Goal: Find specific page/section: Find specific page/section

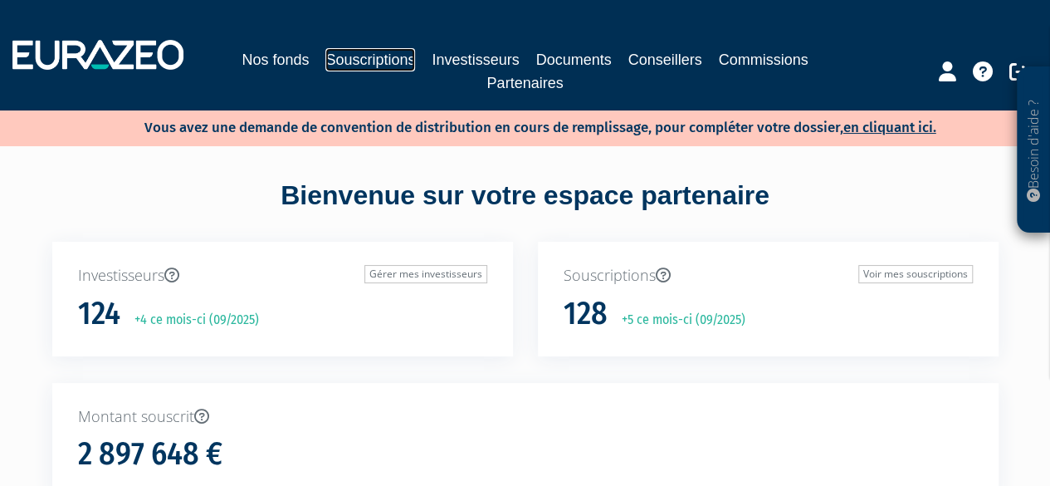
click at [382, 53] on link "Souscriptions" at bounding box center [370, 59] width 90 height 23
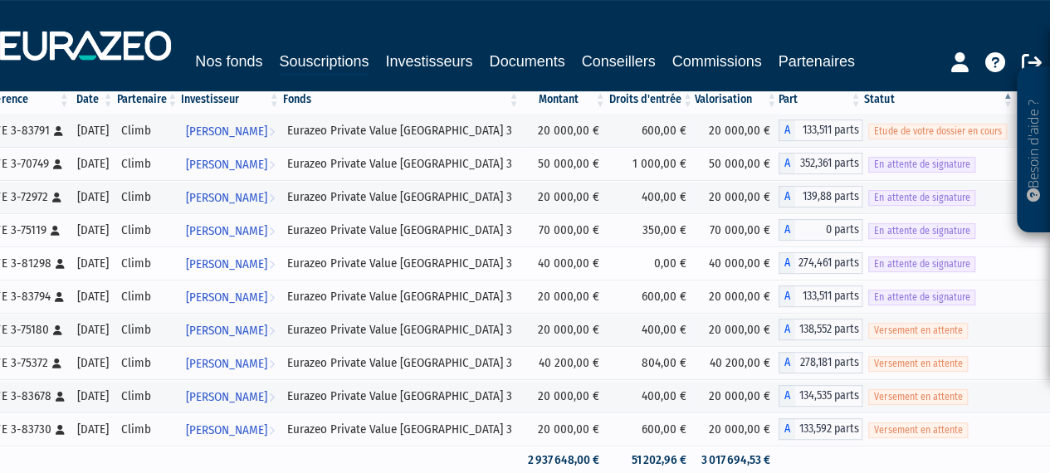
scroll to position [249, 0]
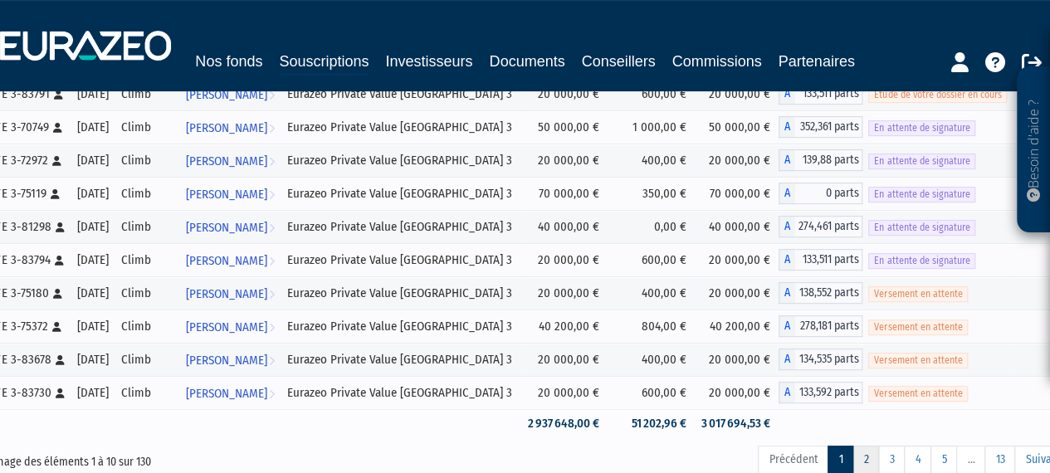
click at [870, 455] on link "2" at bounding box center [866, 460] width 27 height 28
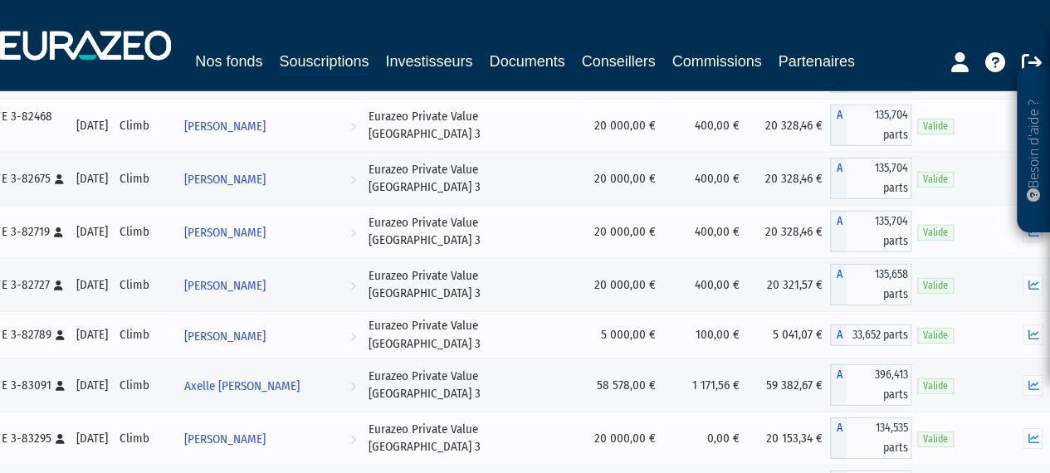
scroll to position [5534, 0]
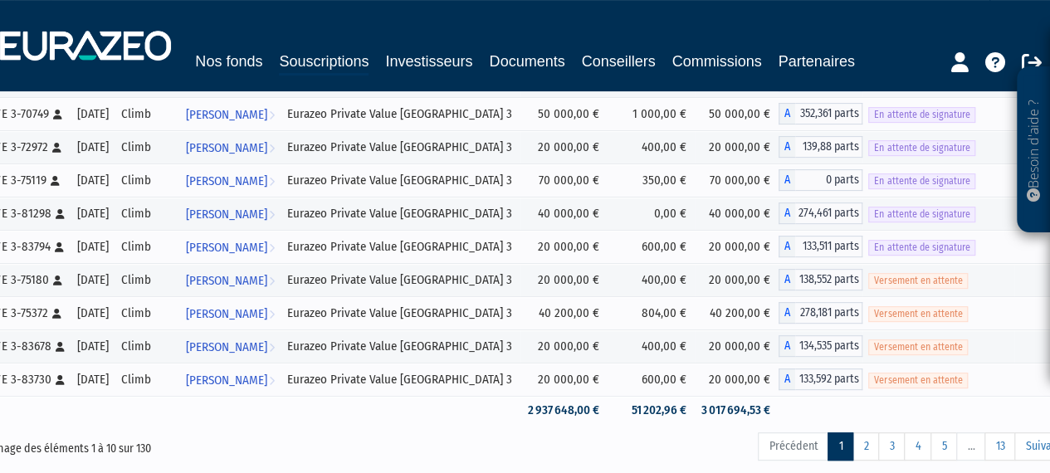
scroll to position [359, 0]
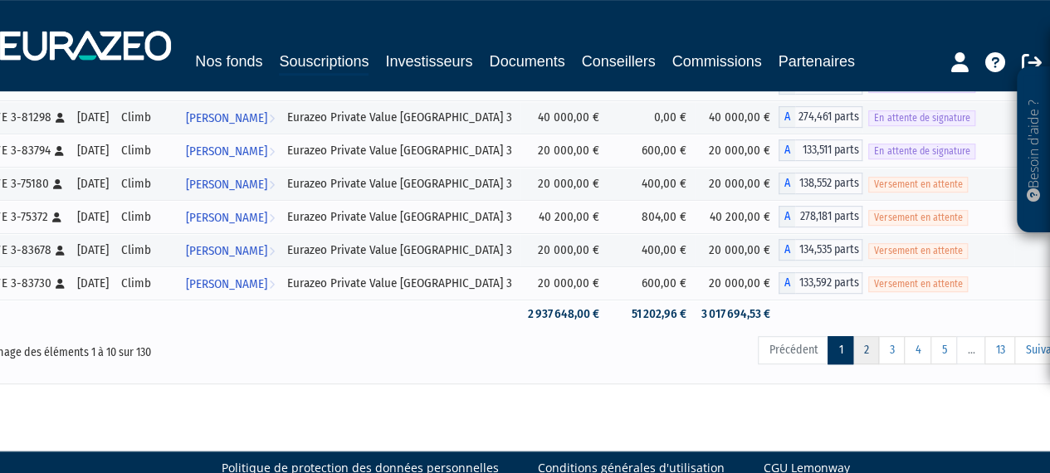
click at [868, 355] on link "2" at bounding box center [866, 350] width 27 height 28
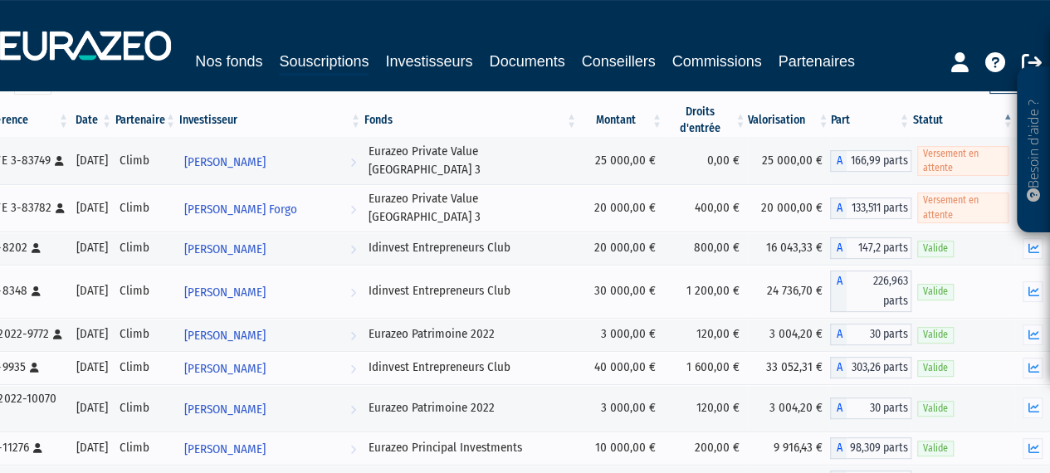
scroll to position [0, 0]
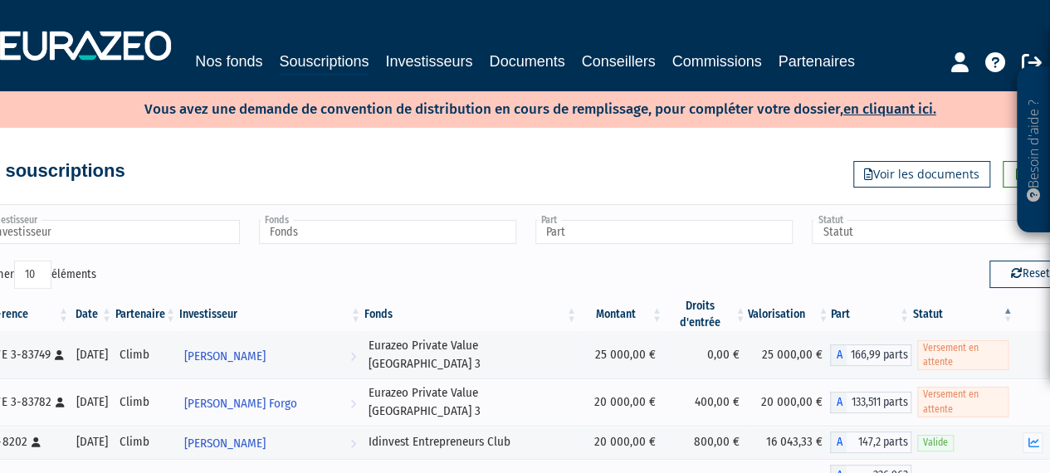
click at [116, 236] on input "Investisseur" at bounding box center [111, 232] width 257 height 24
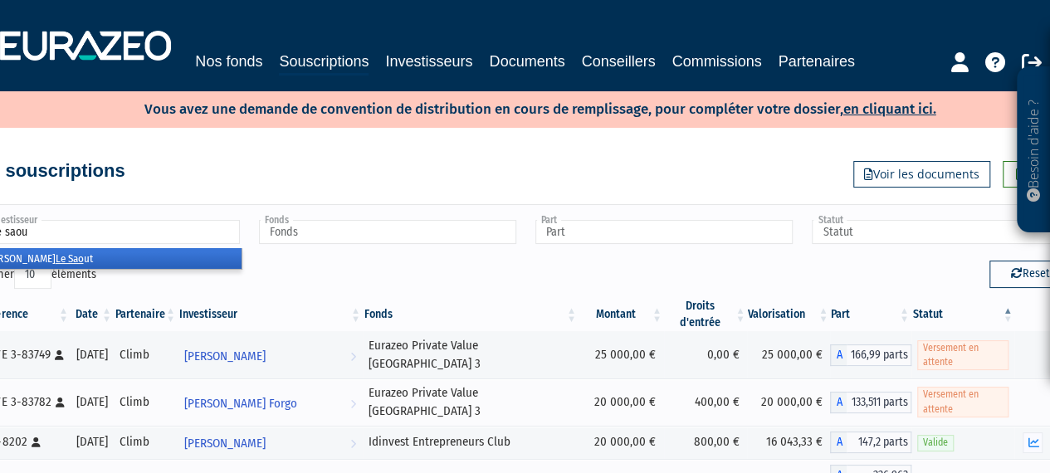
type input "le saout"
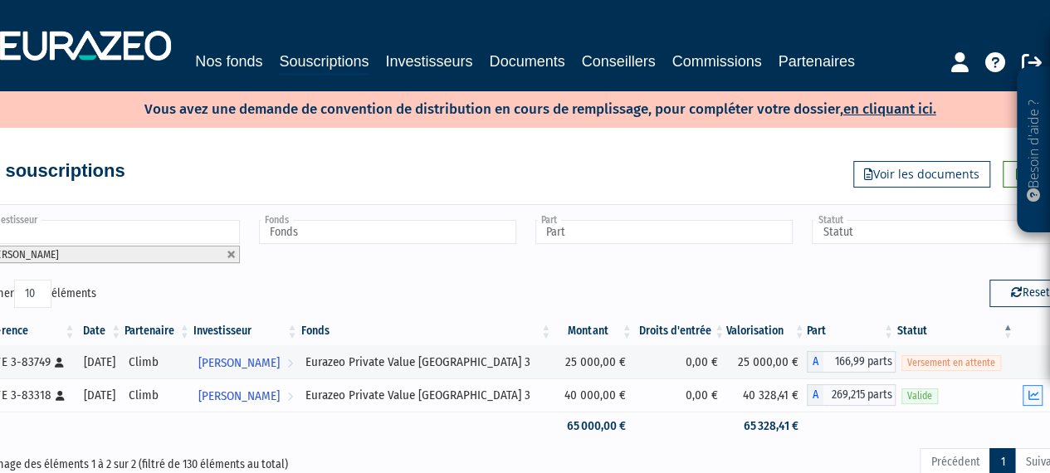
click at [1031, 398] on icon "button" at bounding box center [1033, 395] width 11 height 11
